Goal: Task Accomplishment & Management: Use online tool/utility

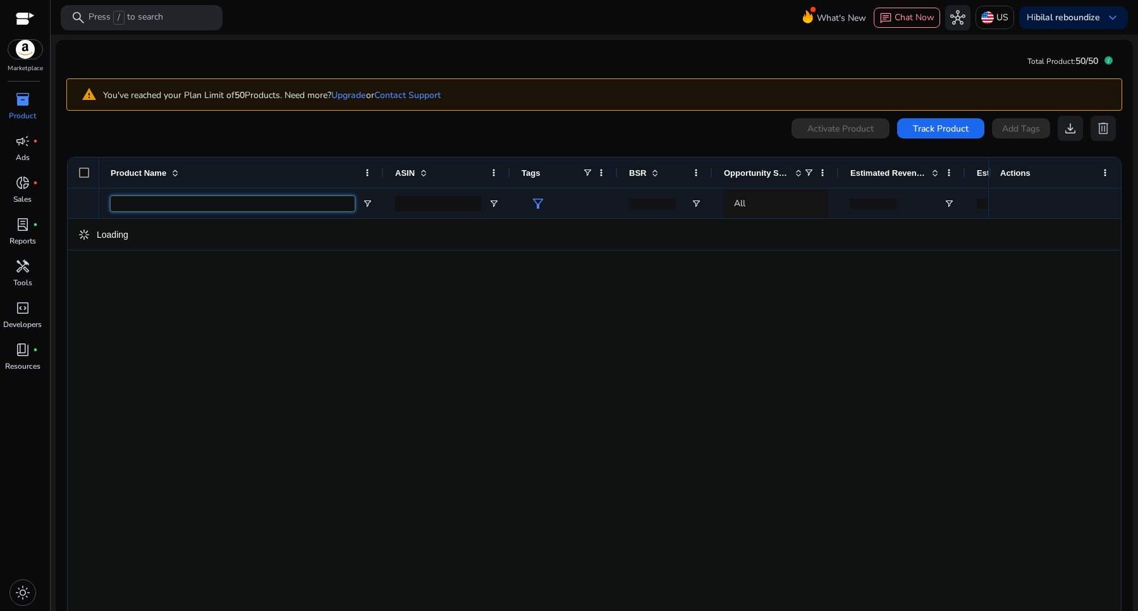
click at [242, 205] on input "Product Name Filter Input" at bounding box center [233, 203] width 244 height 15
type input "****"
click at [183, 197] on input "****" at bounding box center [233, 203] width 244 height 15
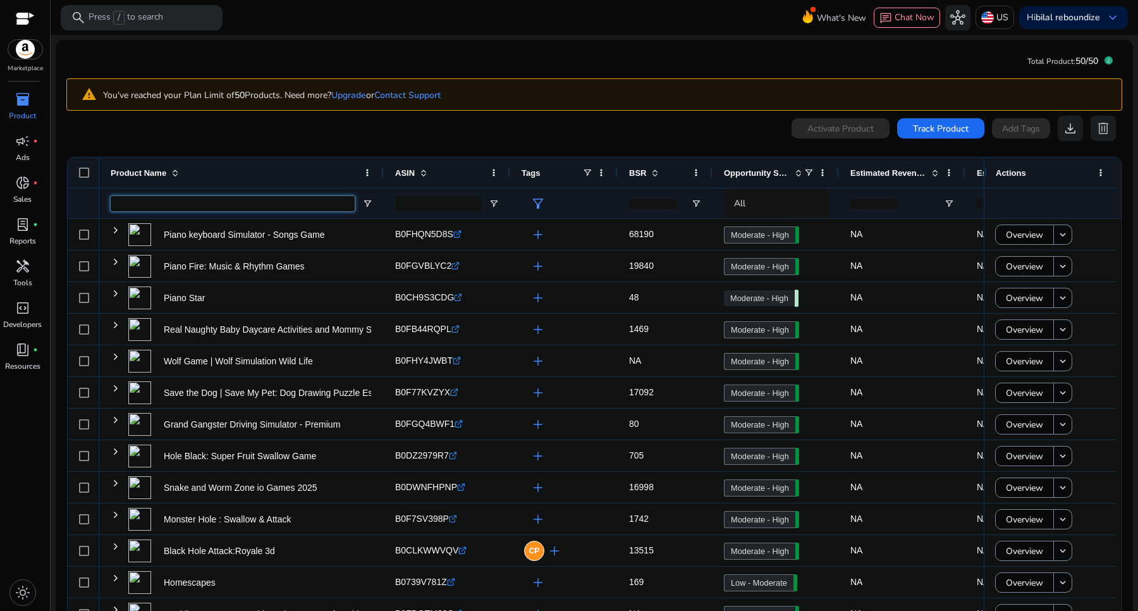
click at [247, 204] on input "Product Name Filter Input" at bounding box center [233, 203] width 244 height 15
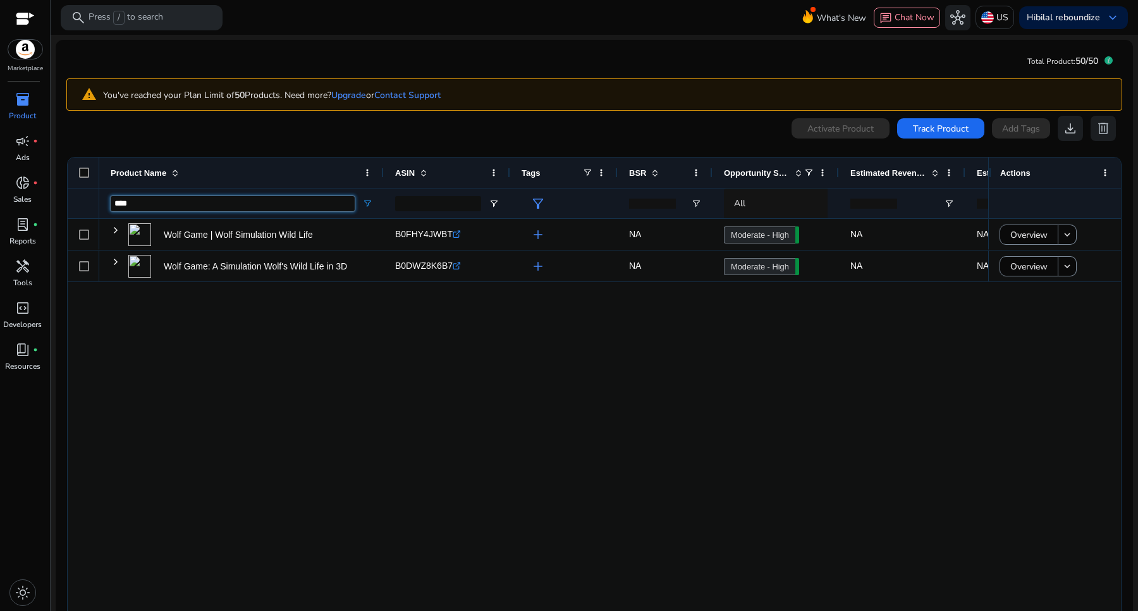
type input "****"
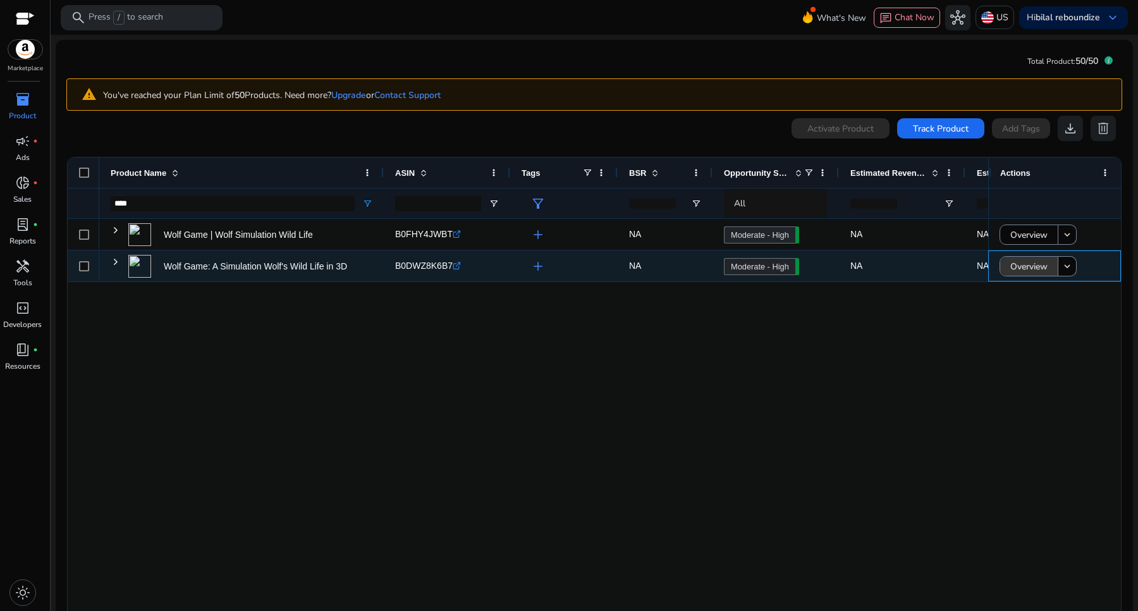
click at [1021, 272] on span "Overview" at bounding box center [1029, 267] width 37 height 26
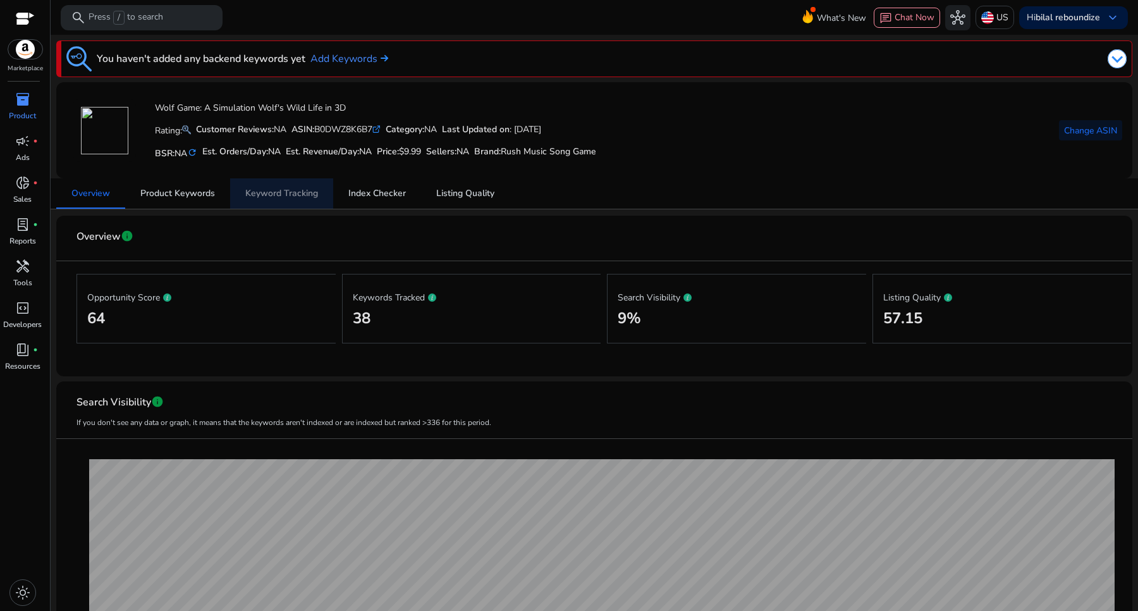
click at [284, 200] on span "Keyword Tracking" at bounding box center [281, 193] width 73 height 30
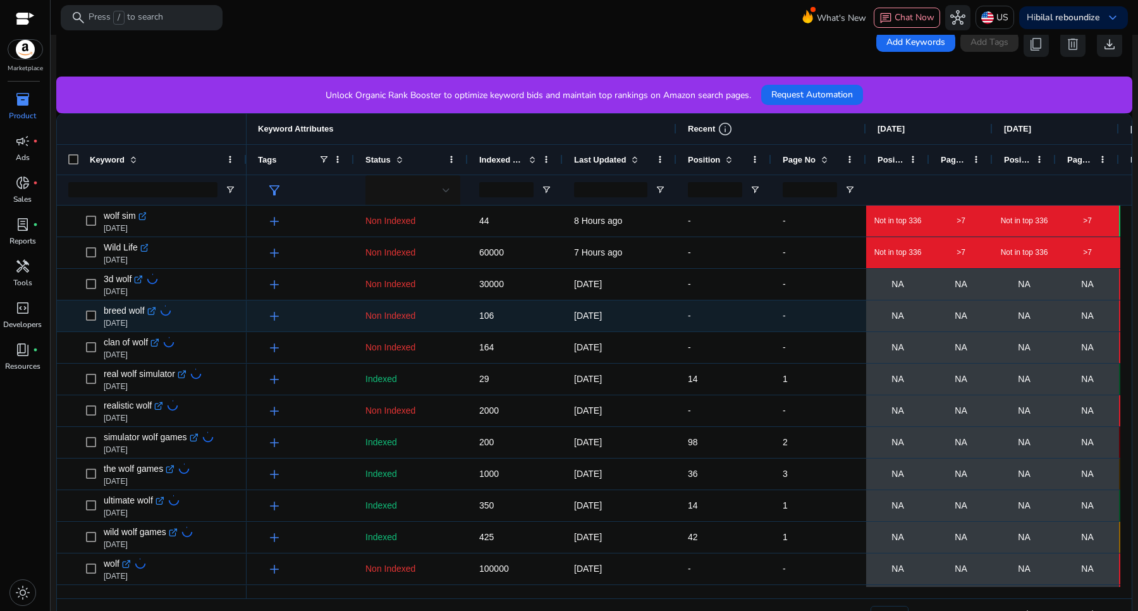
scroll to position [319, 0]
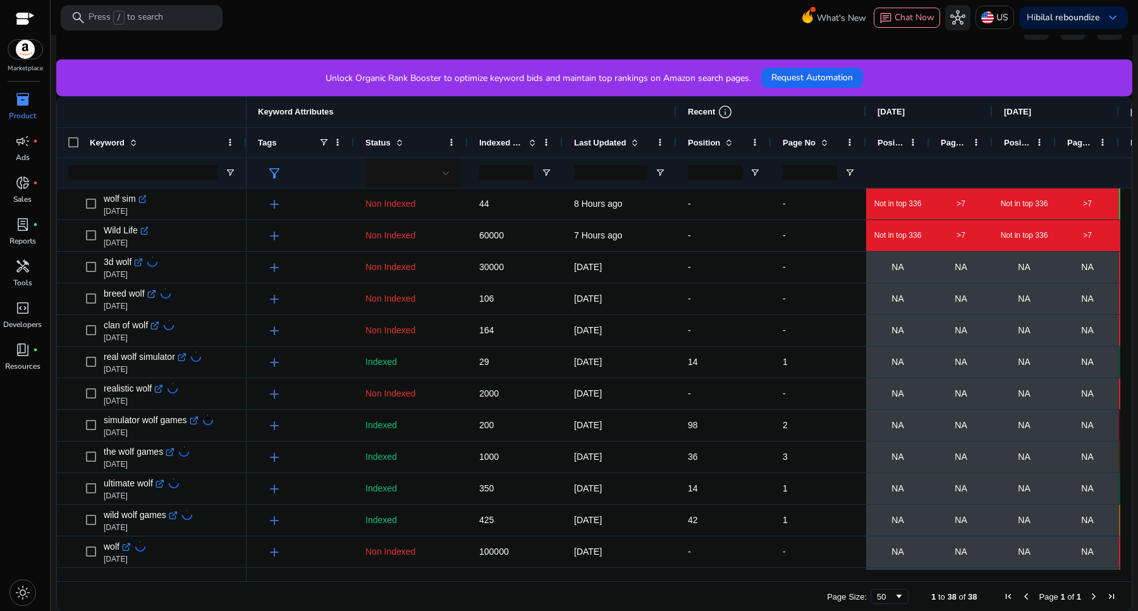
click at [824, 144] on span at bounding box center [825, 142] width 10 height 10
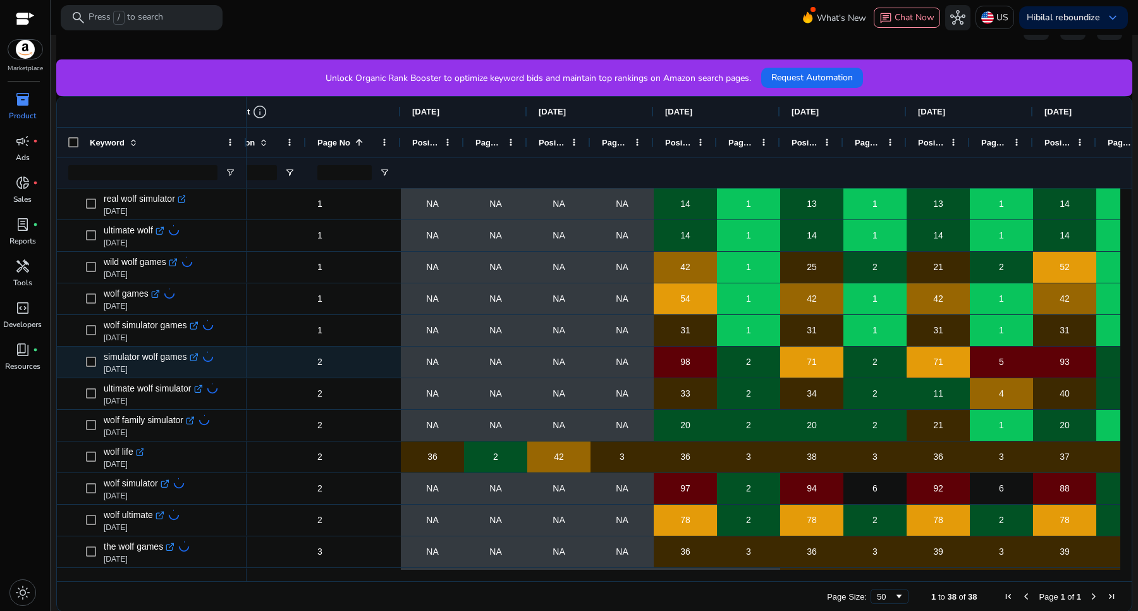
scroll to position [0, 468]
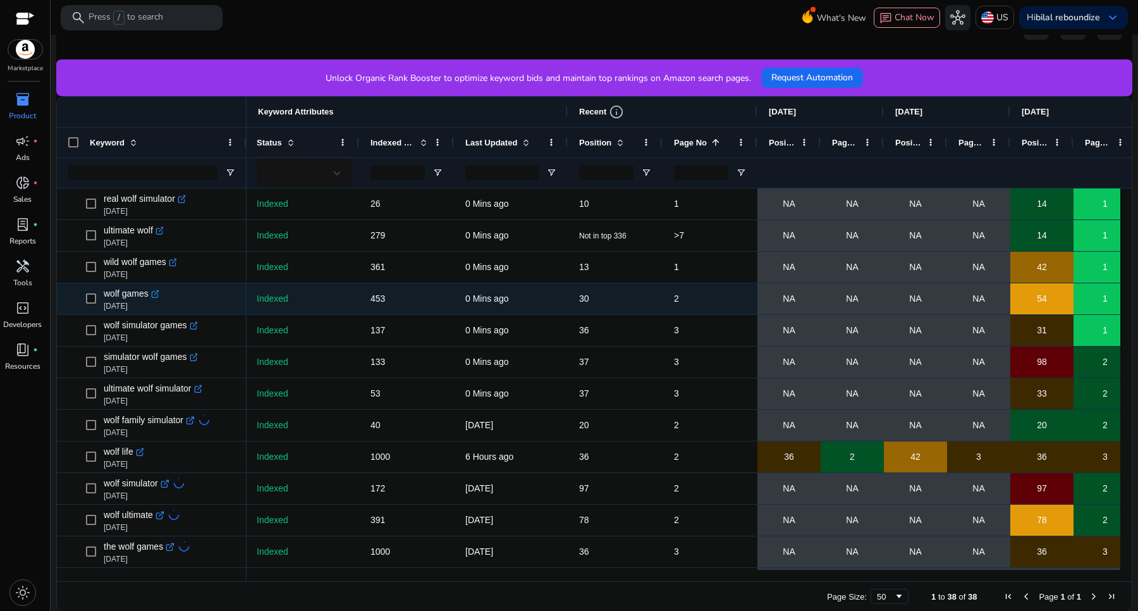
click at [579, 299] on span "30" at bounding box center [584, 298] width 10 height 10
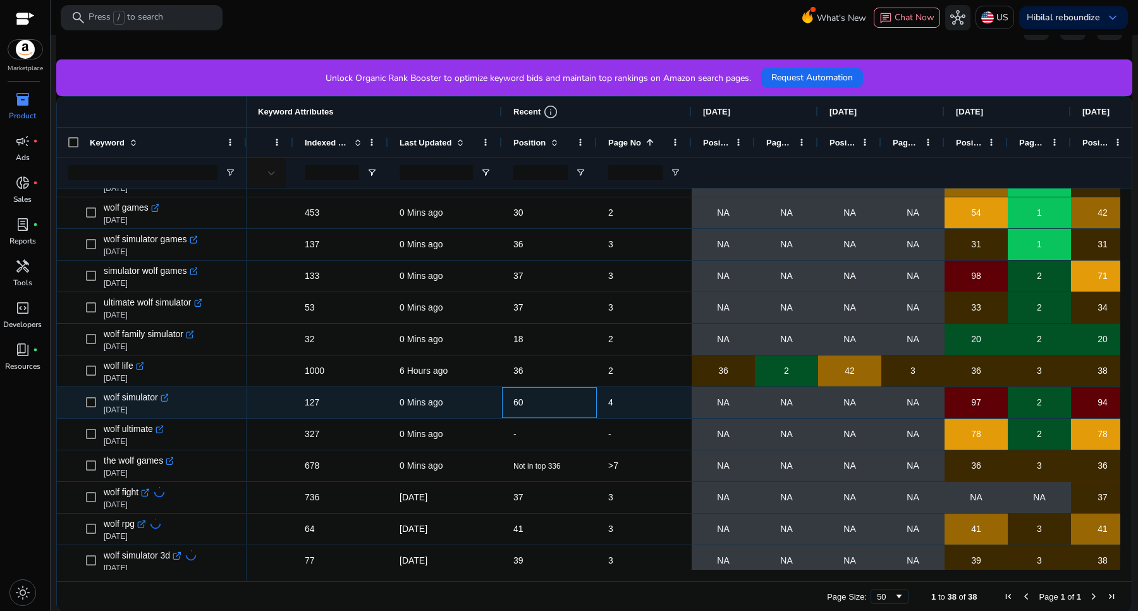
drag, startPoint x: 508, startPoint y: 395, endPoint x: 622, endPoint y: 395, distance: 113.8
click at [621, 395] on div "NA NA NA NA 97 2 94 4 60 0 Mins ago 127 Indexed add 6 92" at bounding box center [888, 403] width 1632 height 32
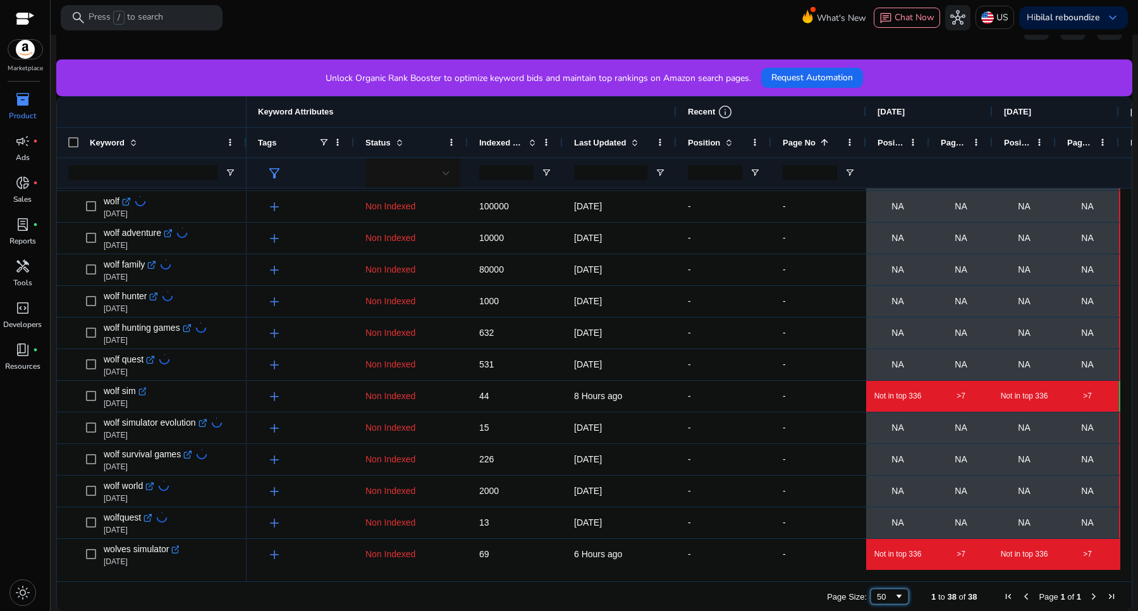
click at [894, 599] on span "Page Size" at bounding box center [899, 596] width 10 height 10
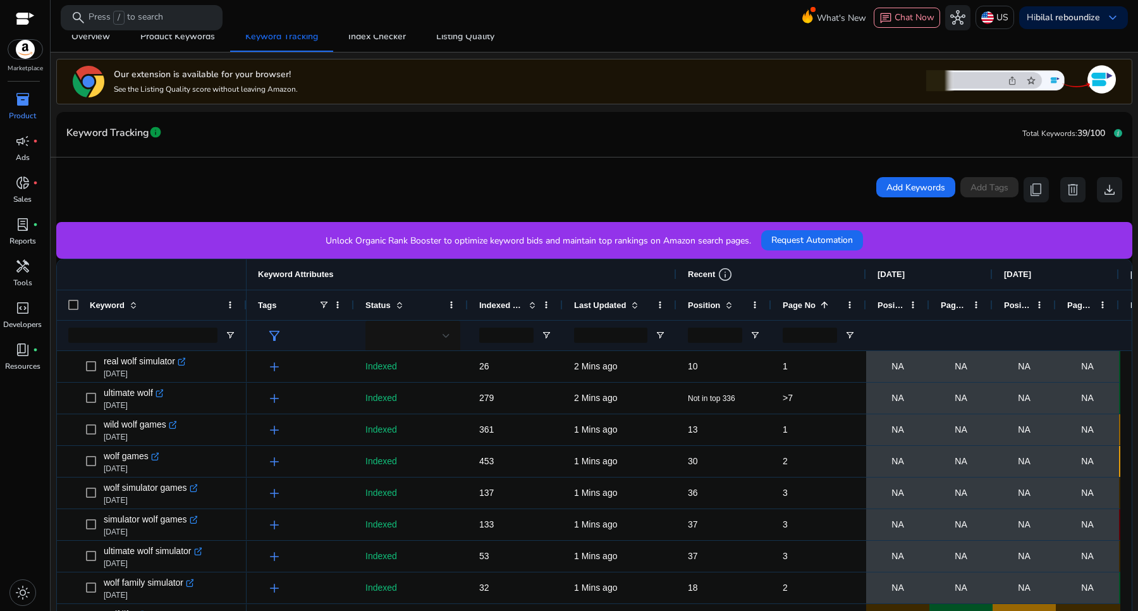
click at [825, 304] on span at bounding box center [825, 305] width 10 height 10
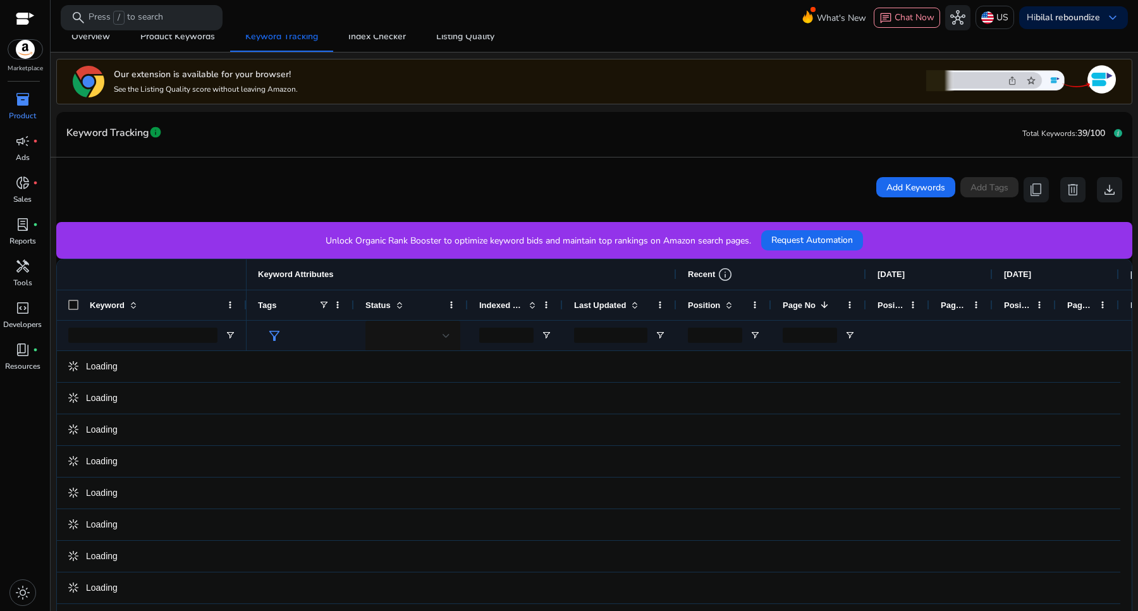
click at [825, 304] on span at bounding box center [825, 305] width 10 height 10
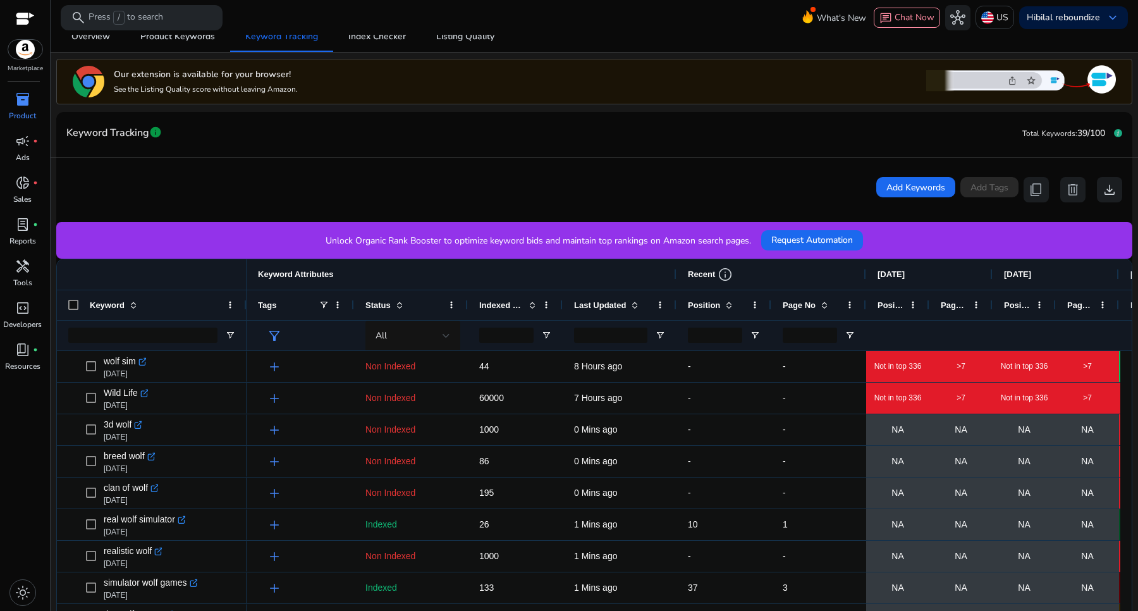
click at [825, 304] on span at bounding box center [825, 305] width 10 height 10
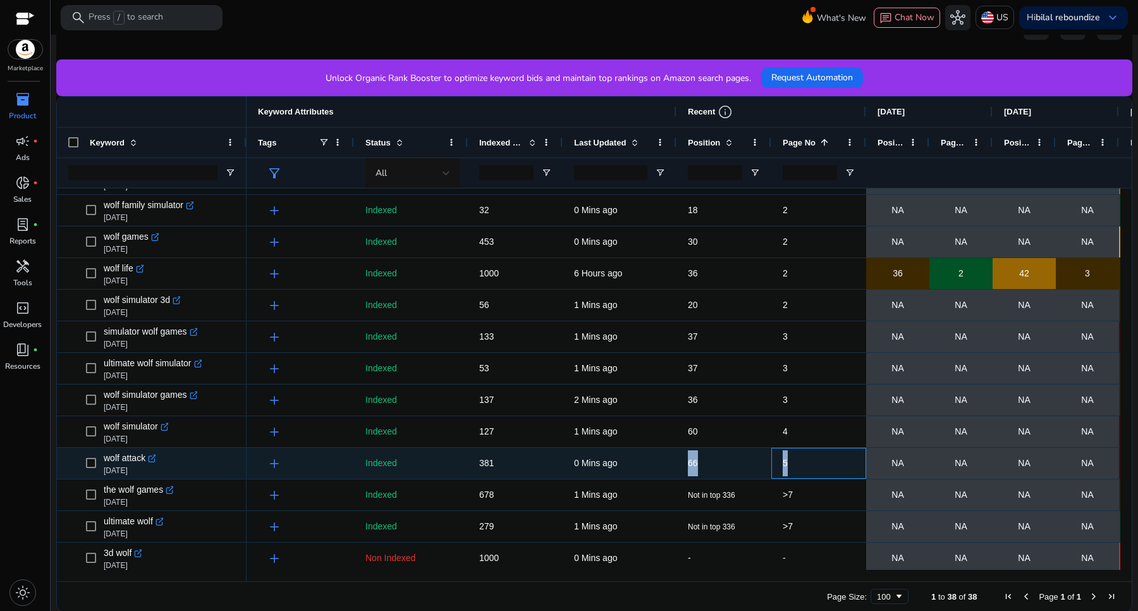
drag, startPoint x: 797, startPoint y: 467, endPoint x: 691, endPoint y: 459, distance: 105.9
click at [691, 459] on div "add Indexed 381 0 Mins ago 66 5 NA NA NA NA 84 6" at bounding box center [1063, 464] width 1632 height 32
